Goal: Information Seeking & Learning: Learn about a topic

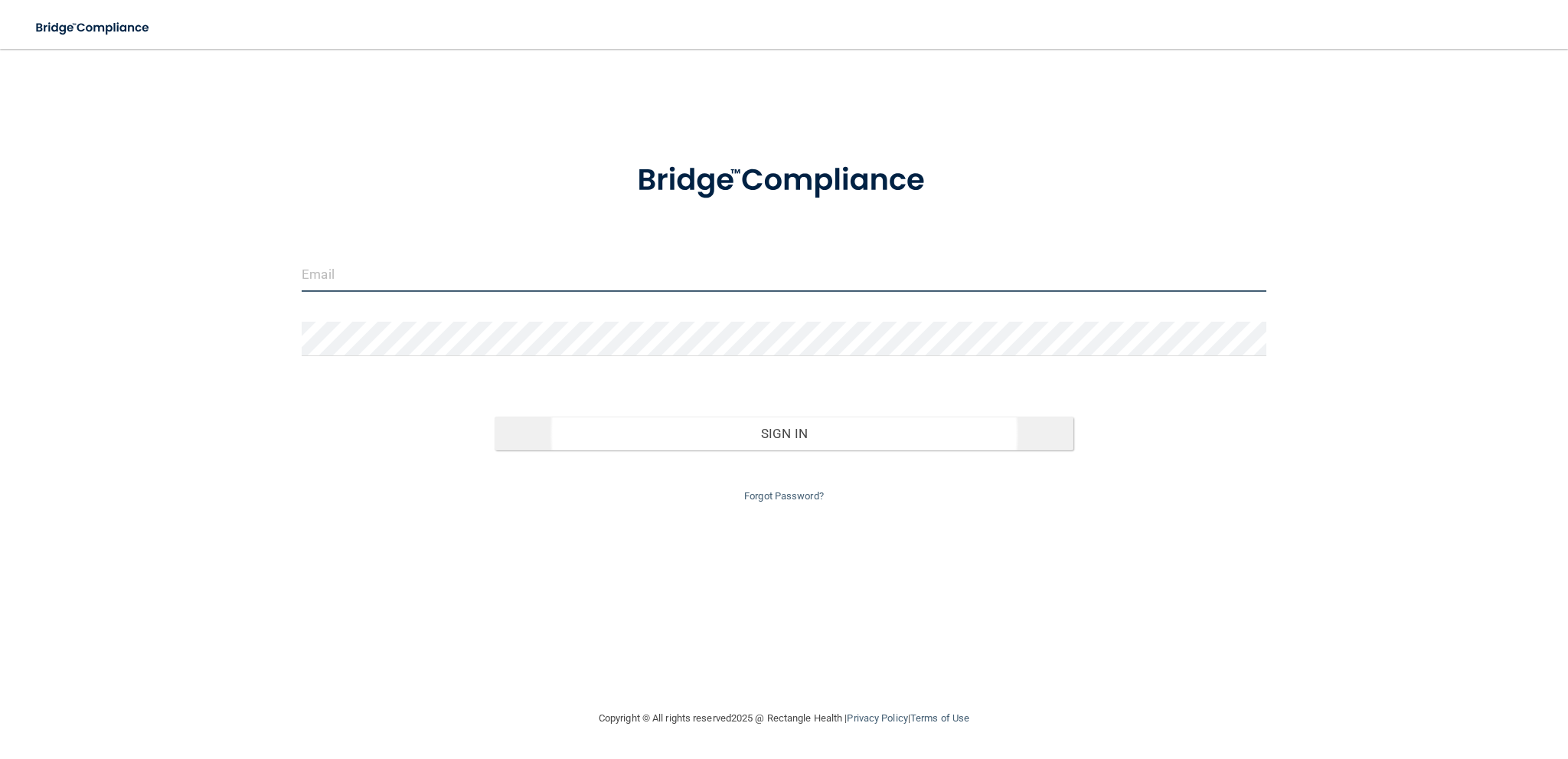
type input "[EMAIL_ADDRESS][DOMAIN_NAME]"
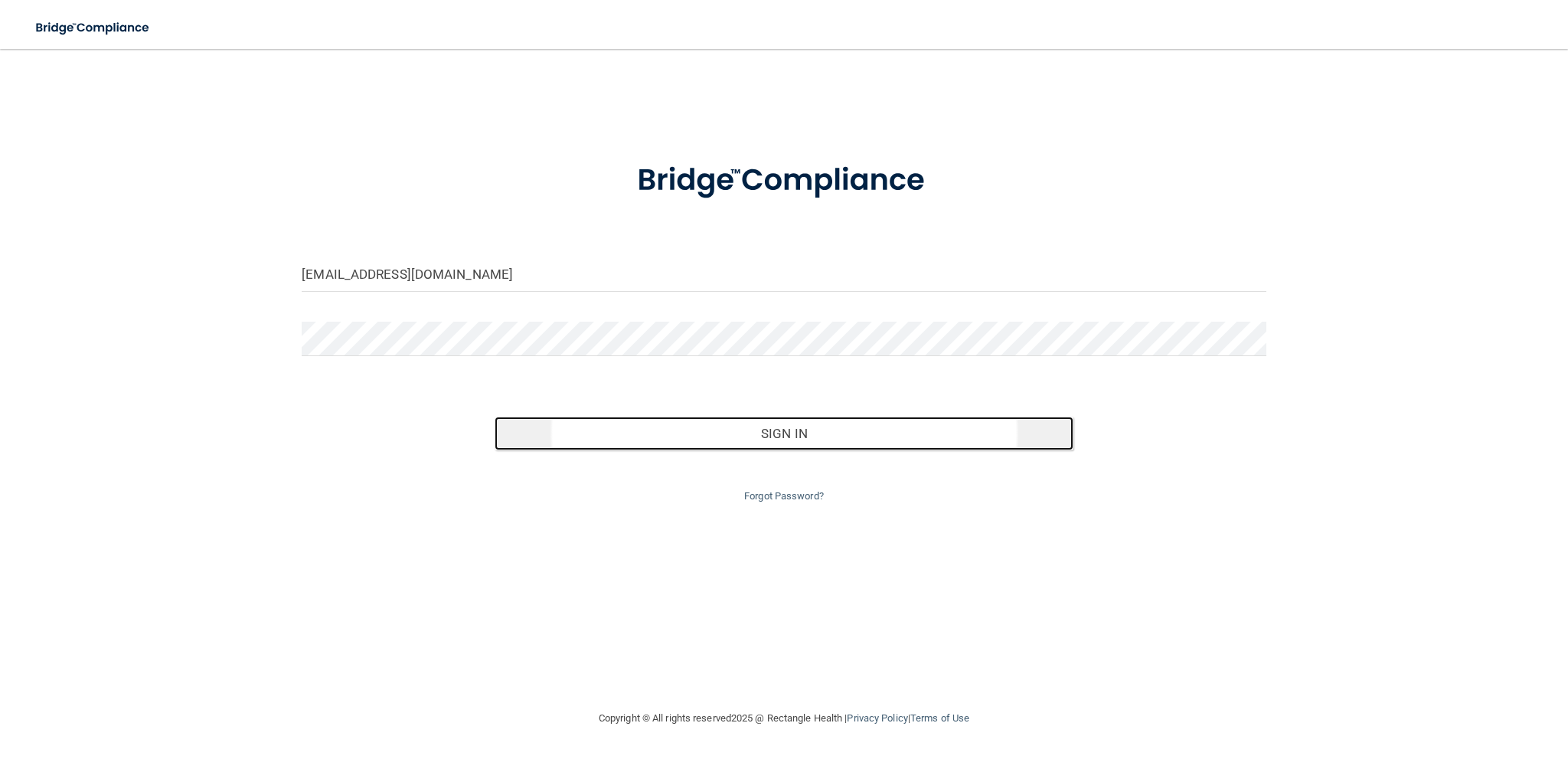
click at [800, 437] on button "Sign In" at bounding box center [784, 433] width 579 height 34
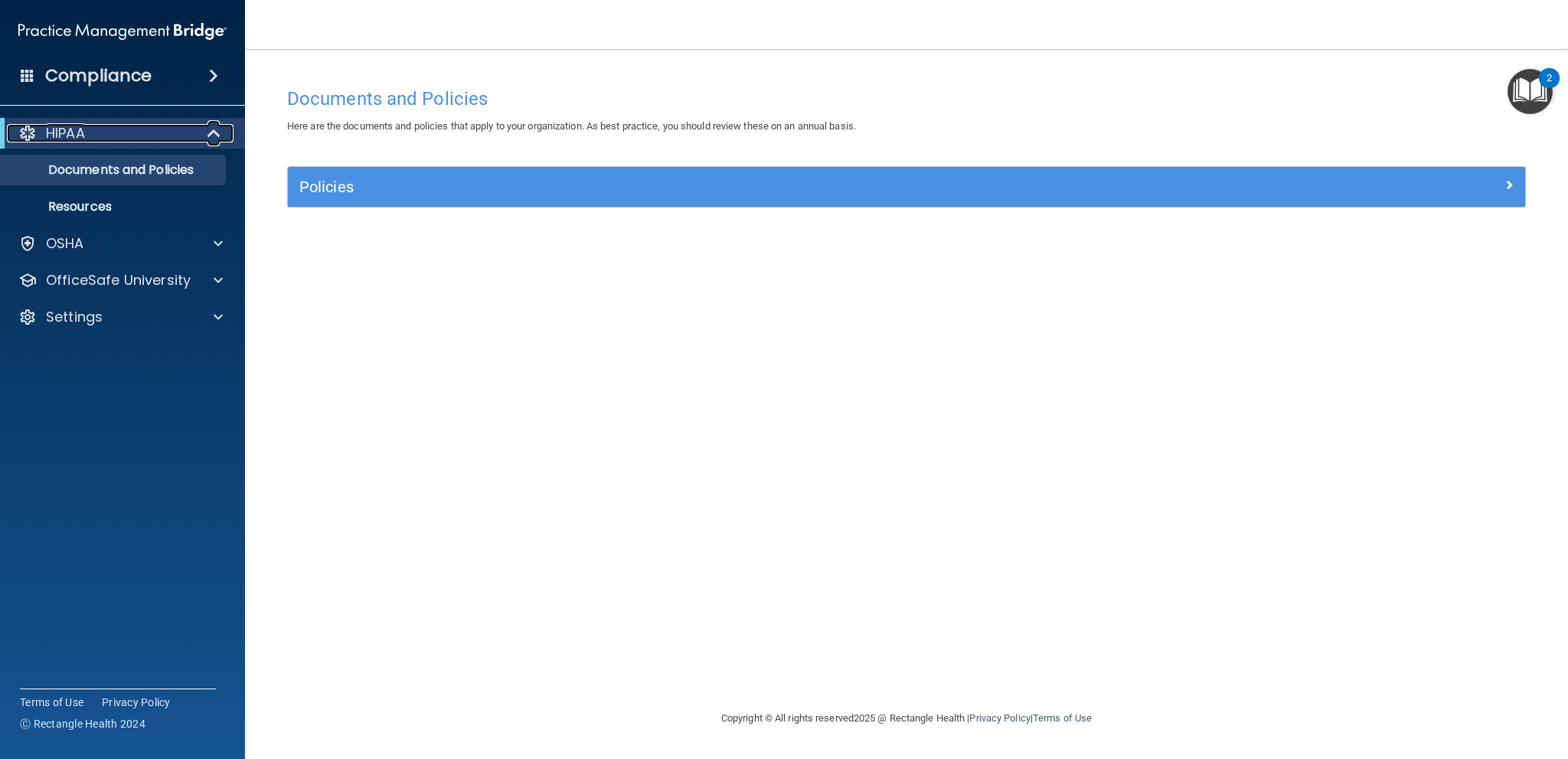
click at [71, 129] on p "HIPAA" at bounding box center [65, 133] width 39 height 18
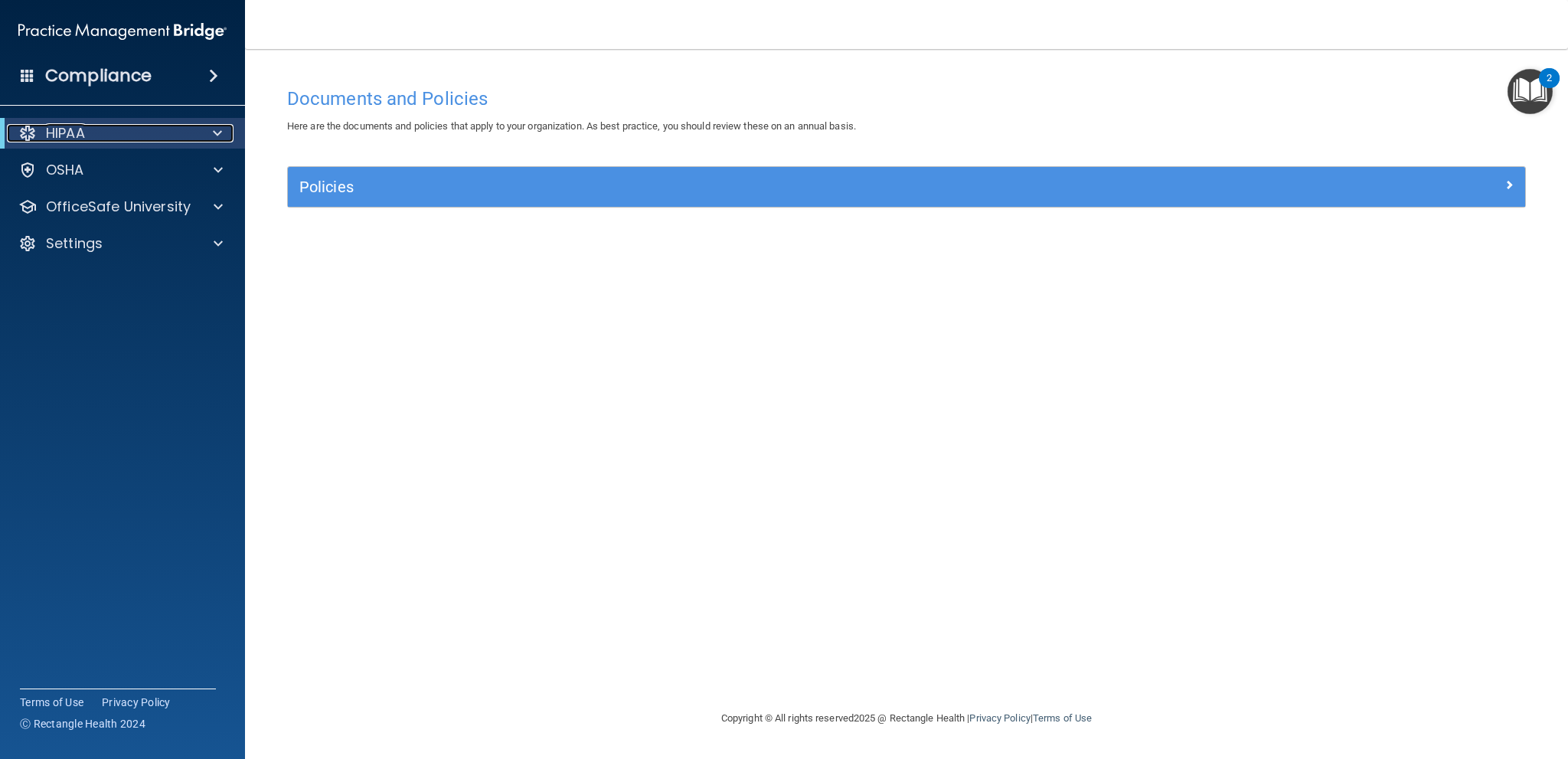
click at [71, 129] on p "HIPAA" at bounding box center [65, 133] width 39 height 18
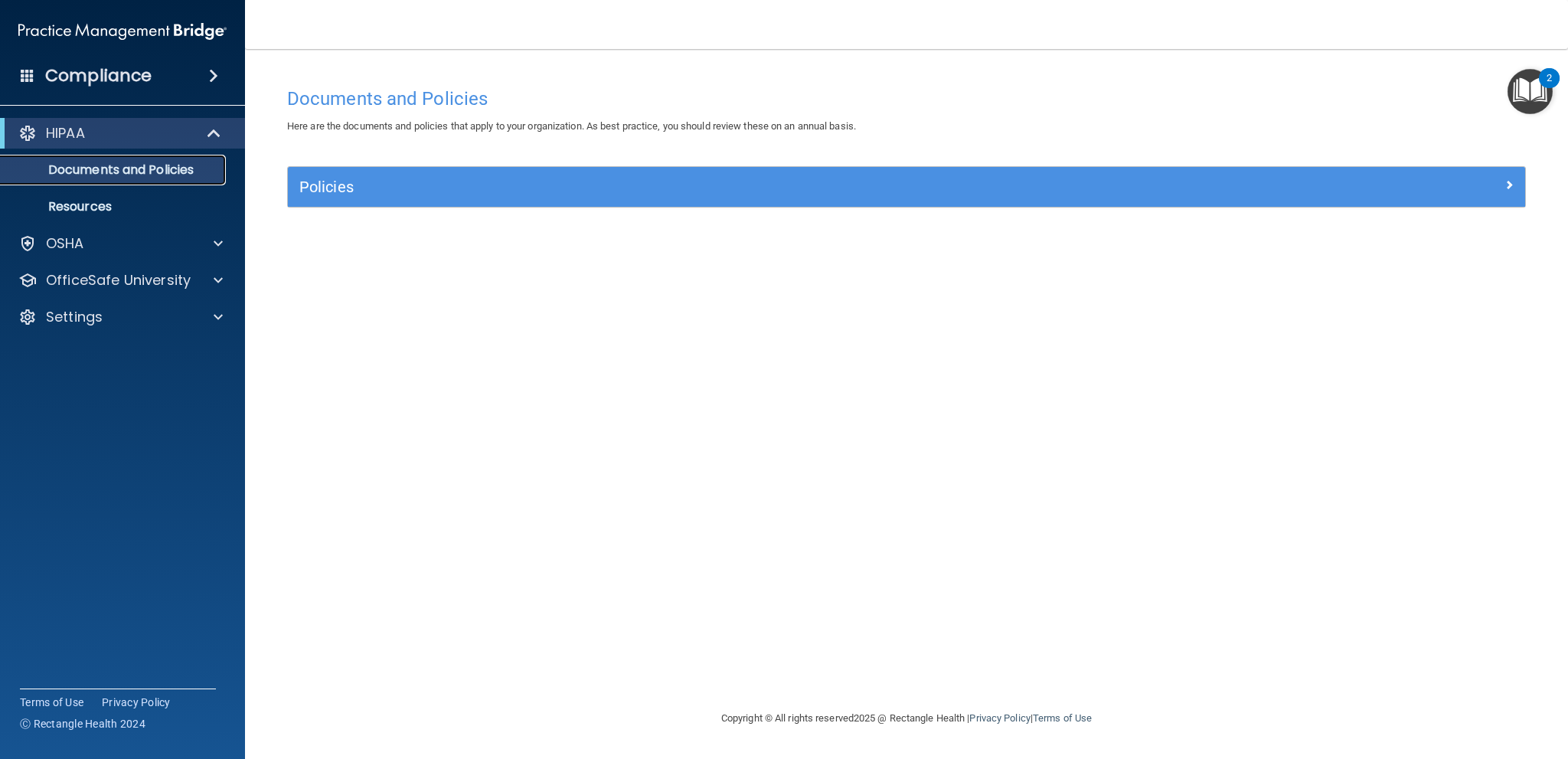
click at [171, 170] on p "Documents and Policies" at bounding box center [114, 170] width 209 height 15
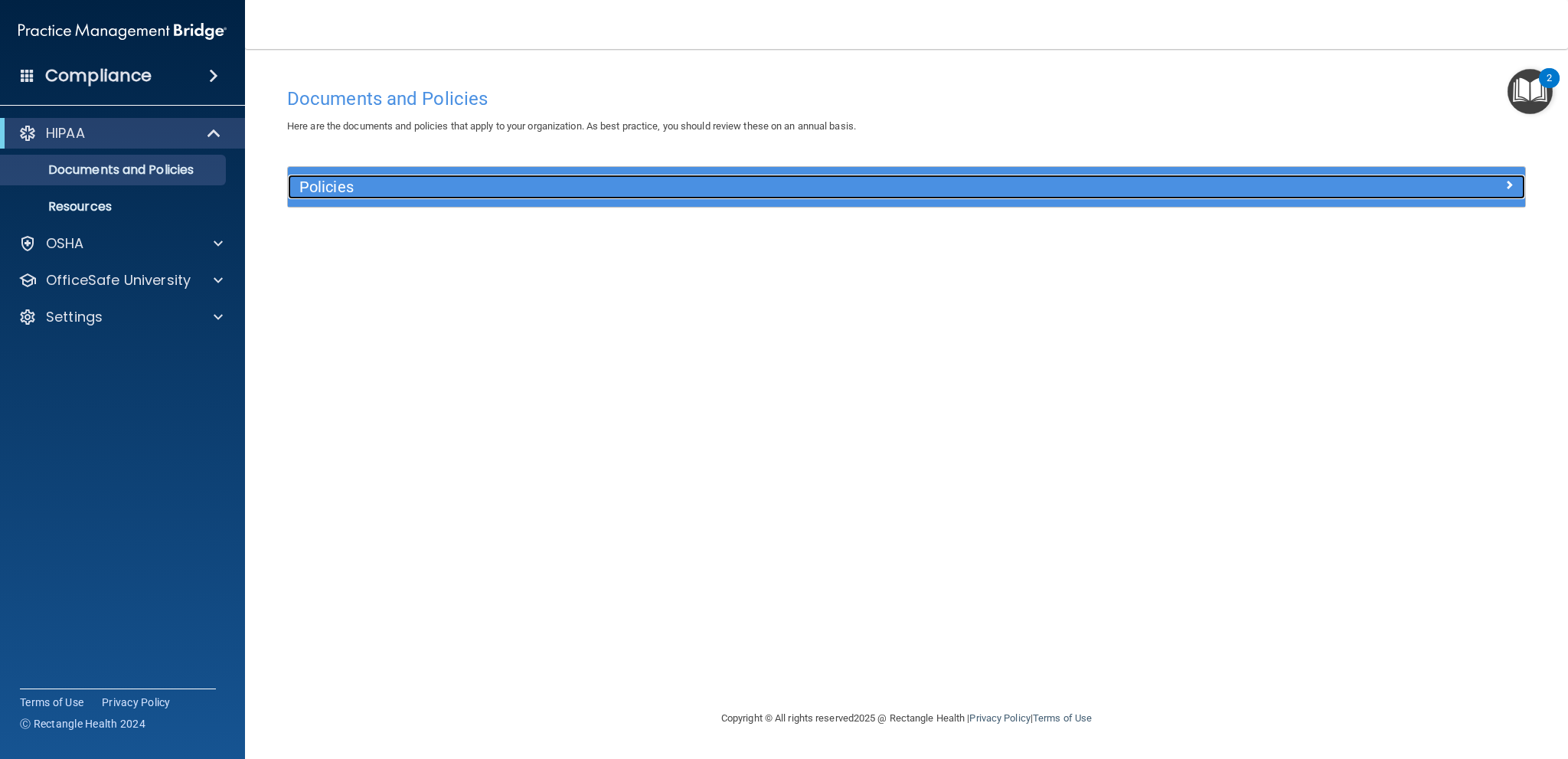
click at [319, 185] on h5 "Policies" at bounding box center [752, 187] width 905 height 17
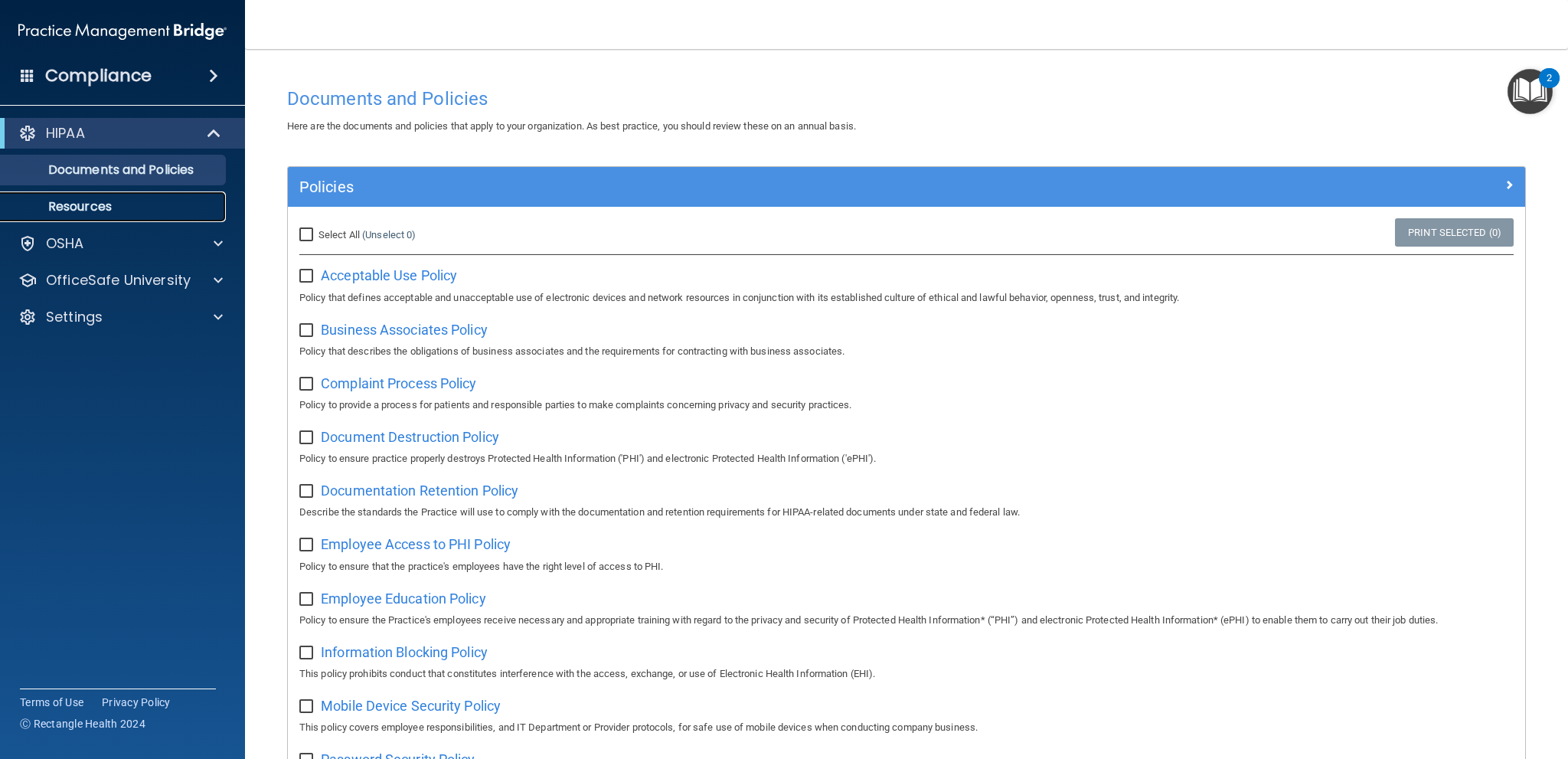
click at [94, 206] on p "Resources" at bounding box center [114, 207] width 209 height 15
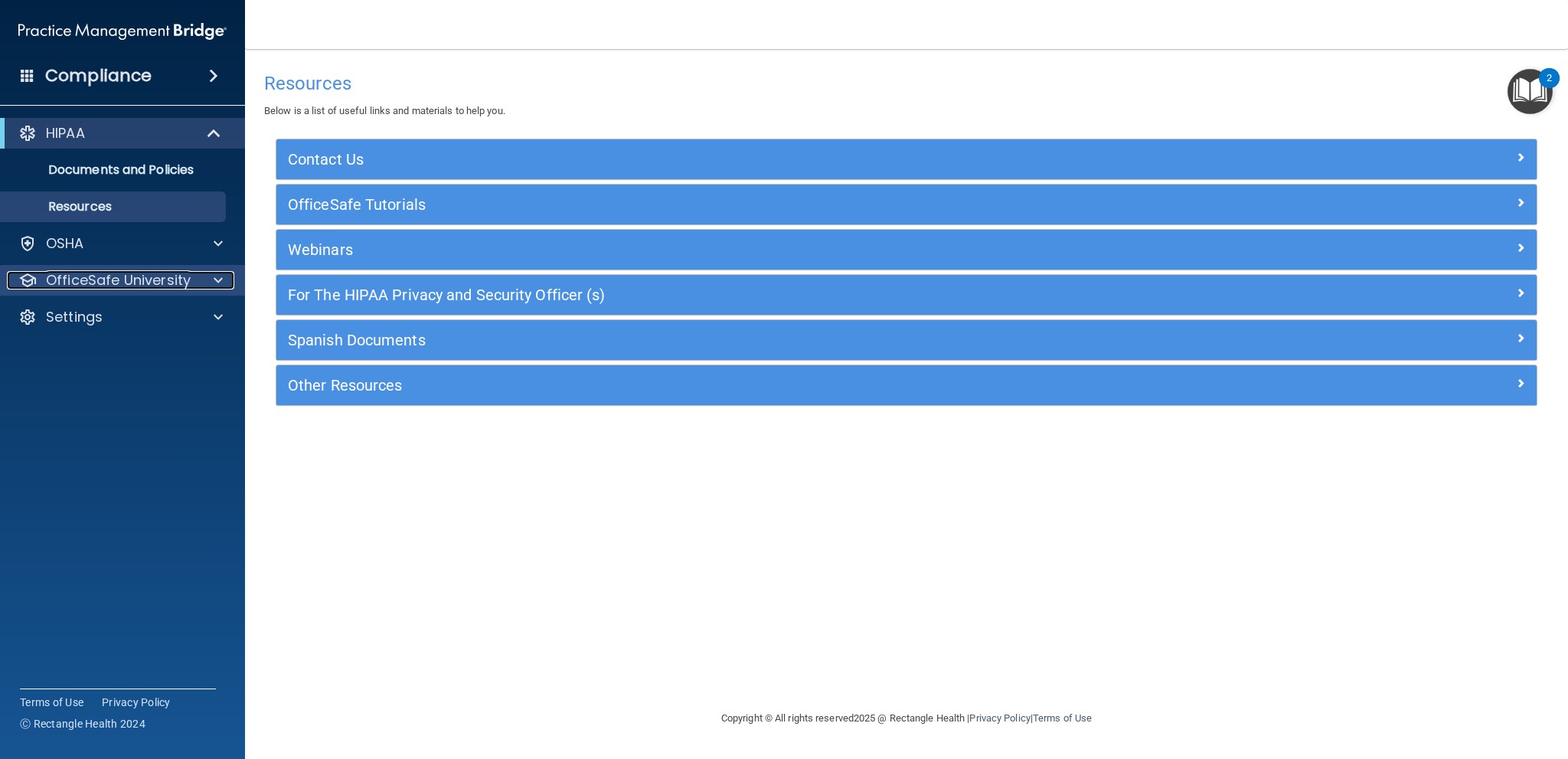
click at [137, 281] on p "OfficeSafe University" at bounding box center [118, 280] width 145 height 18
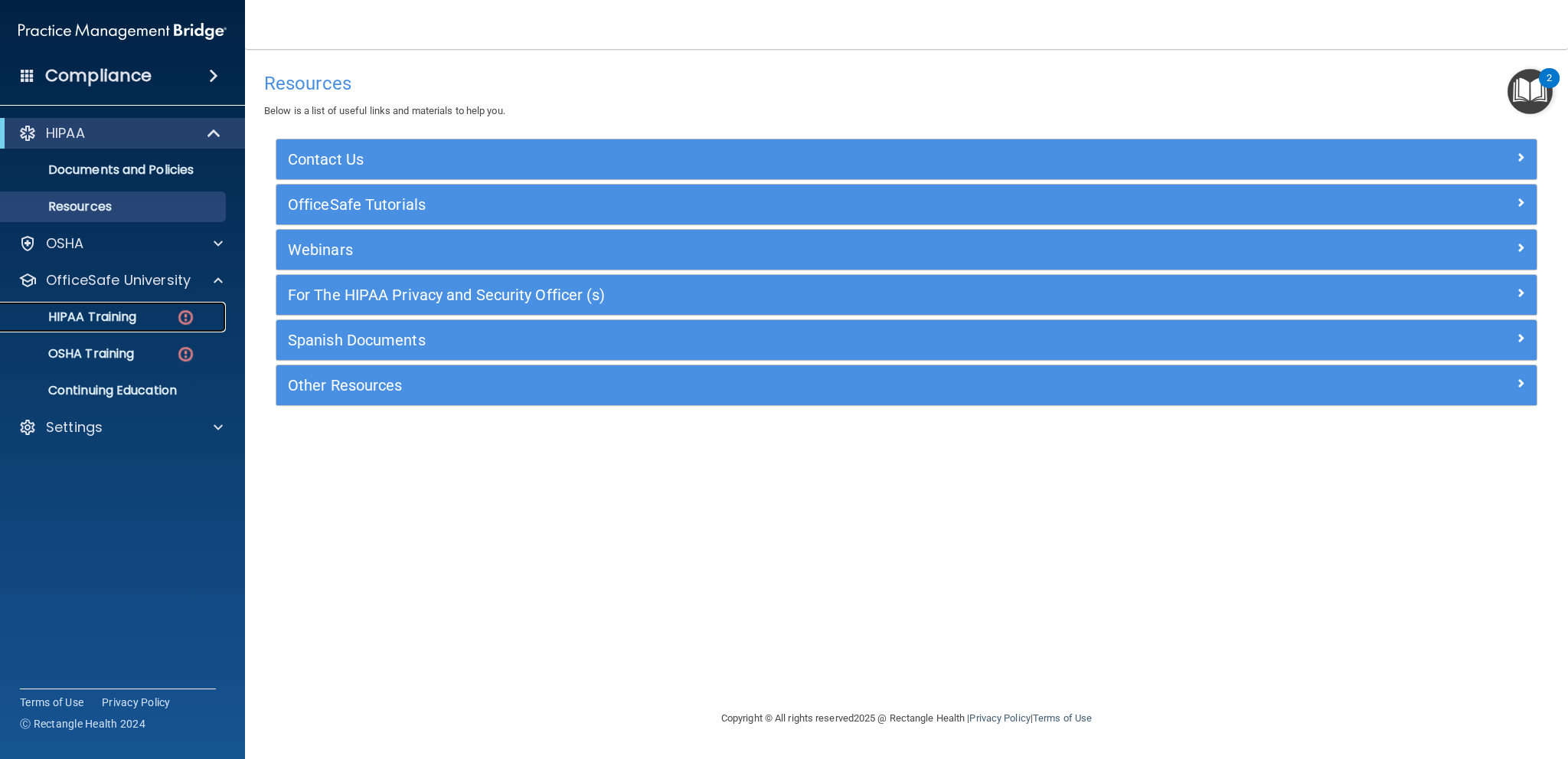
click at [118, 314] on p "HIPAA Training" at bounding box center [72, 317] width 126 height 15
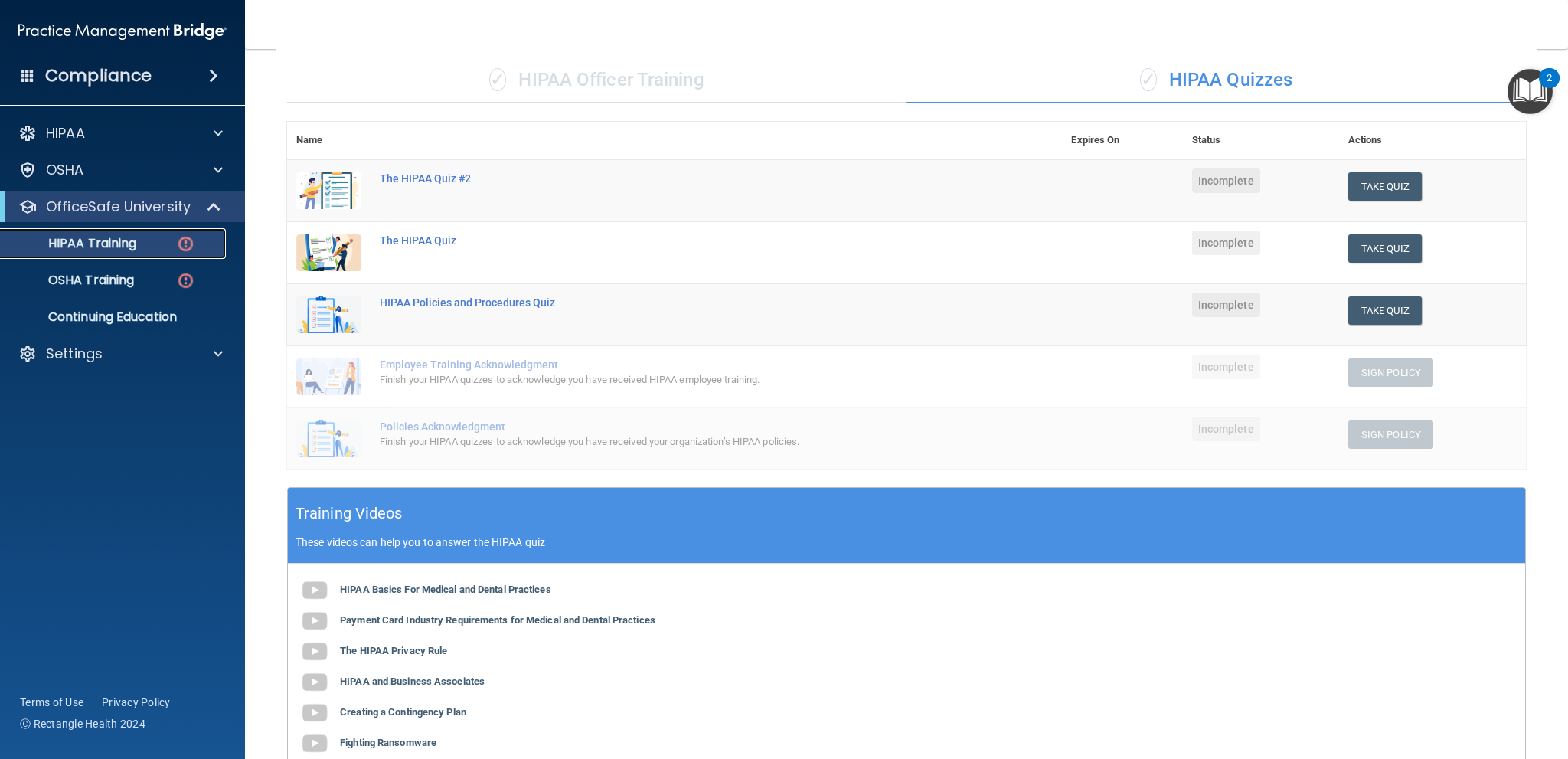
scroll to position [230, 0]
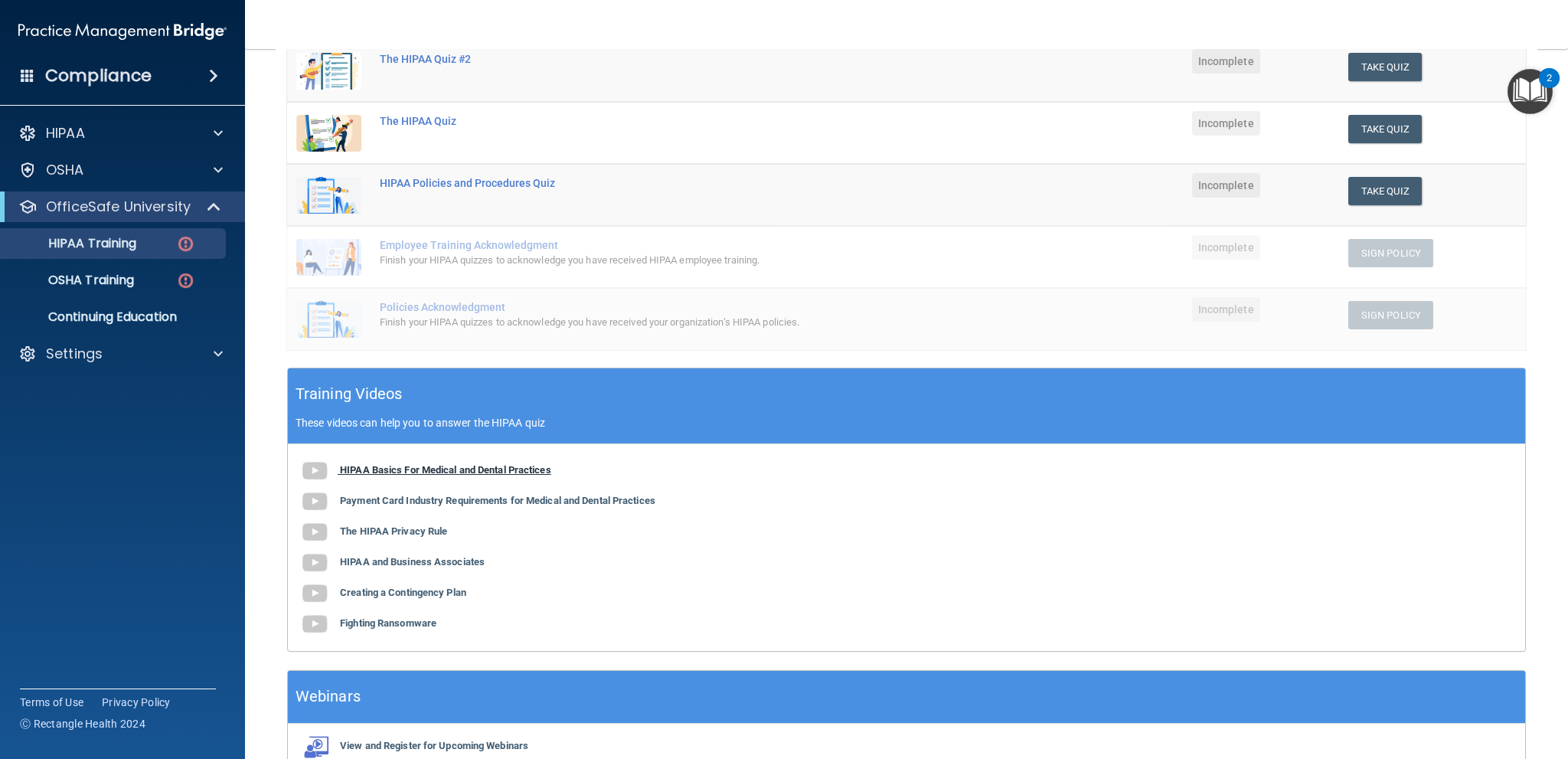
click at [311, 467] on img at bounding box center [315, 471] width 31 height 31
click at [477, 494] on b "Payment Card Industry Requirements for Medical and Dental Practices" at bounding box center [497, 500] width 316 height 11
click at [400, 527] on b "The HIPAA Privacy Rule" at bounding box center [393, 531] width 107 height 11
click at [392, 560] on b "HIPAA and Business Associates" at bounding box center [412, 562] width 145 height 11
click at [429, 592] on b "Creating a Contingency Plan" at bounding box center [403, 593] width 126 height 11
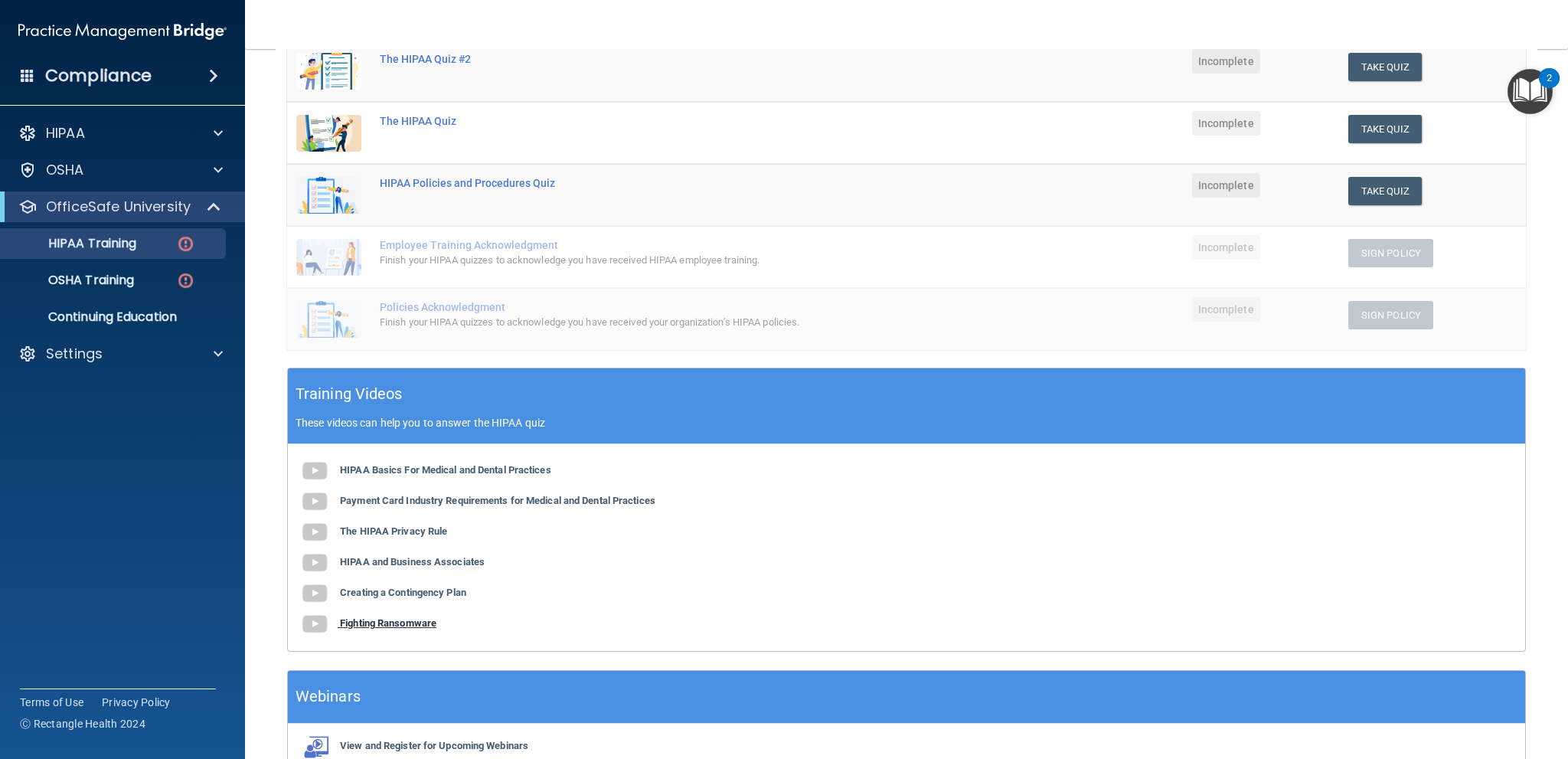
click at [401, 622] on b "Fighting Ransomware" at bounding box center [388, 623] width 96 height 11
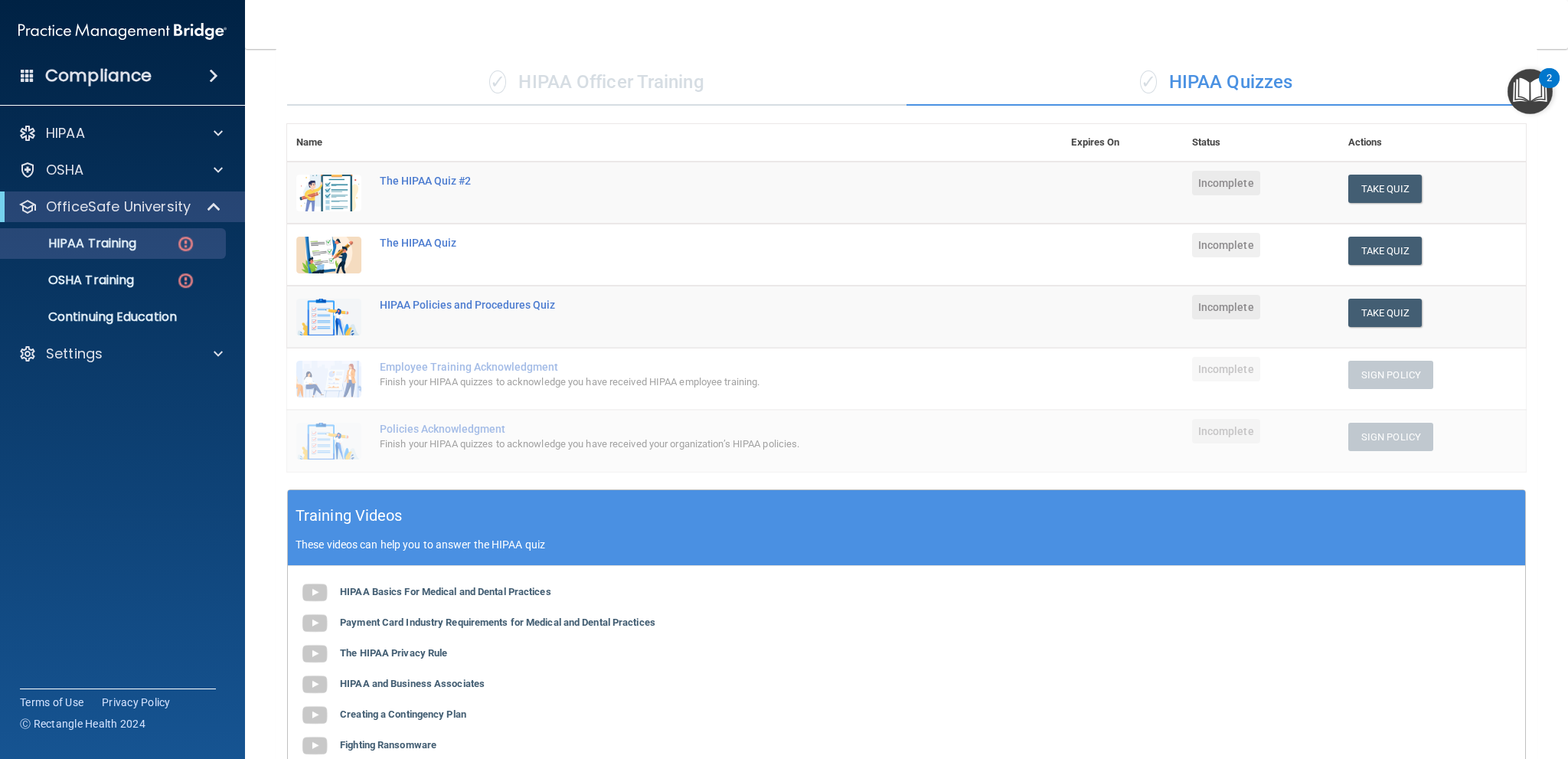
scroll to position [0, 0]
